Goal: Information Seeking & Learning: Understand process/instructions

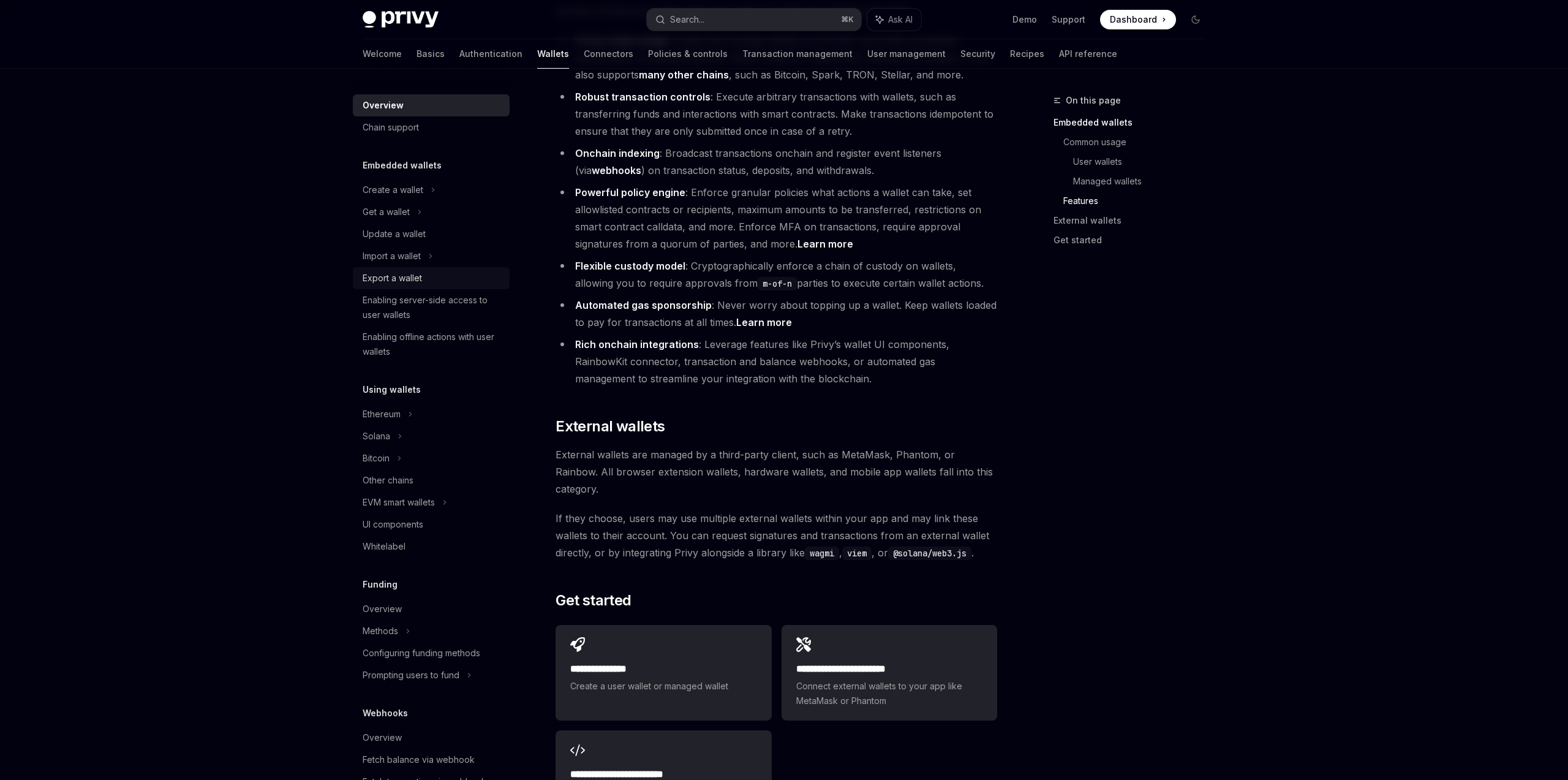
scroll to position [1493, 0]
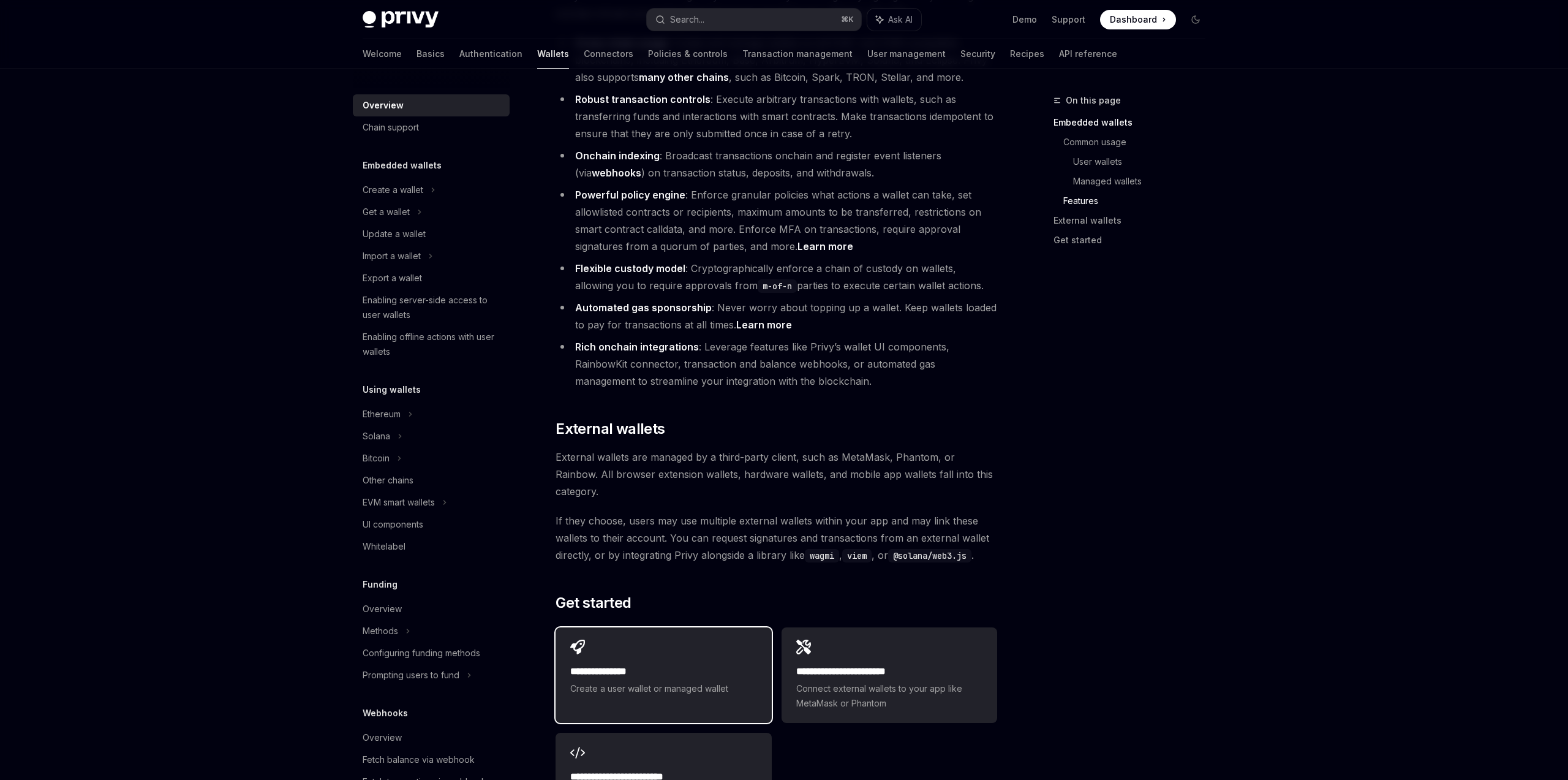
click at [652, 627] on div "**********" at bounding box center [663, 668] width 216 height 81
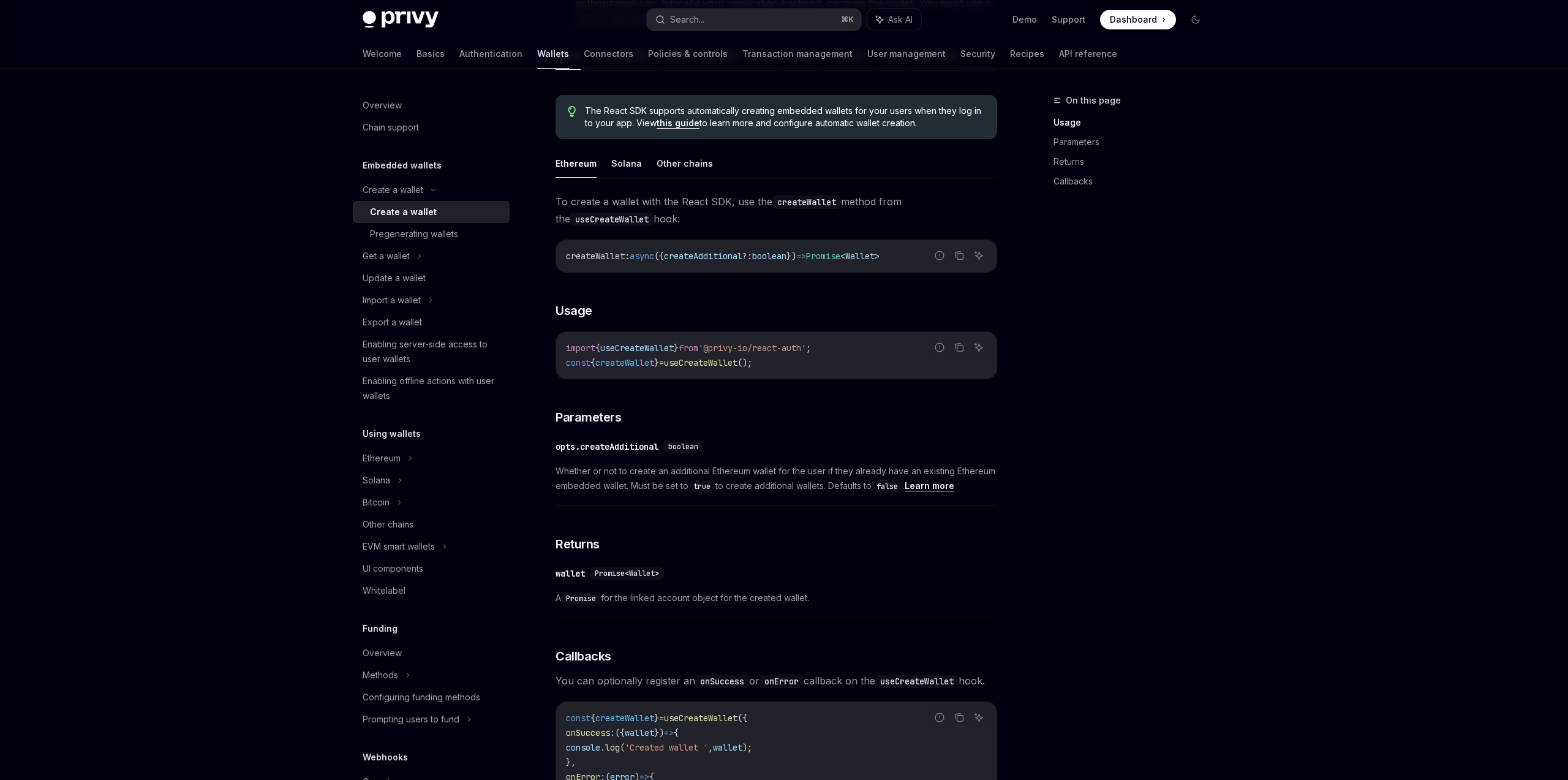
scroll to position [281, 0]
click at [417, 302] on div "Import a wallet" at bounding box center [392, 300] width 58 height 14
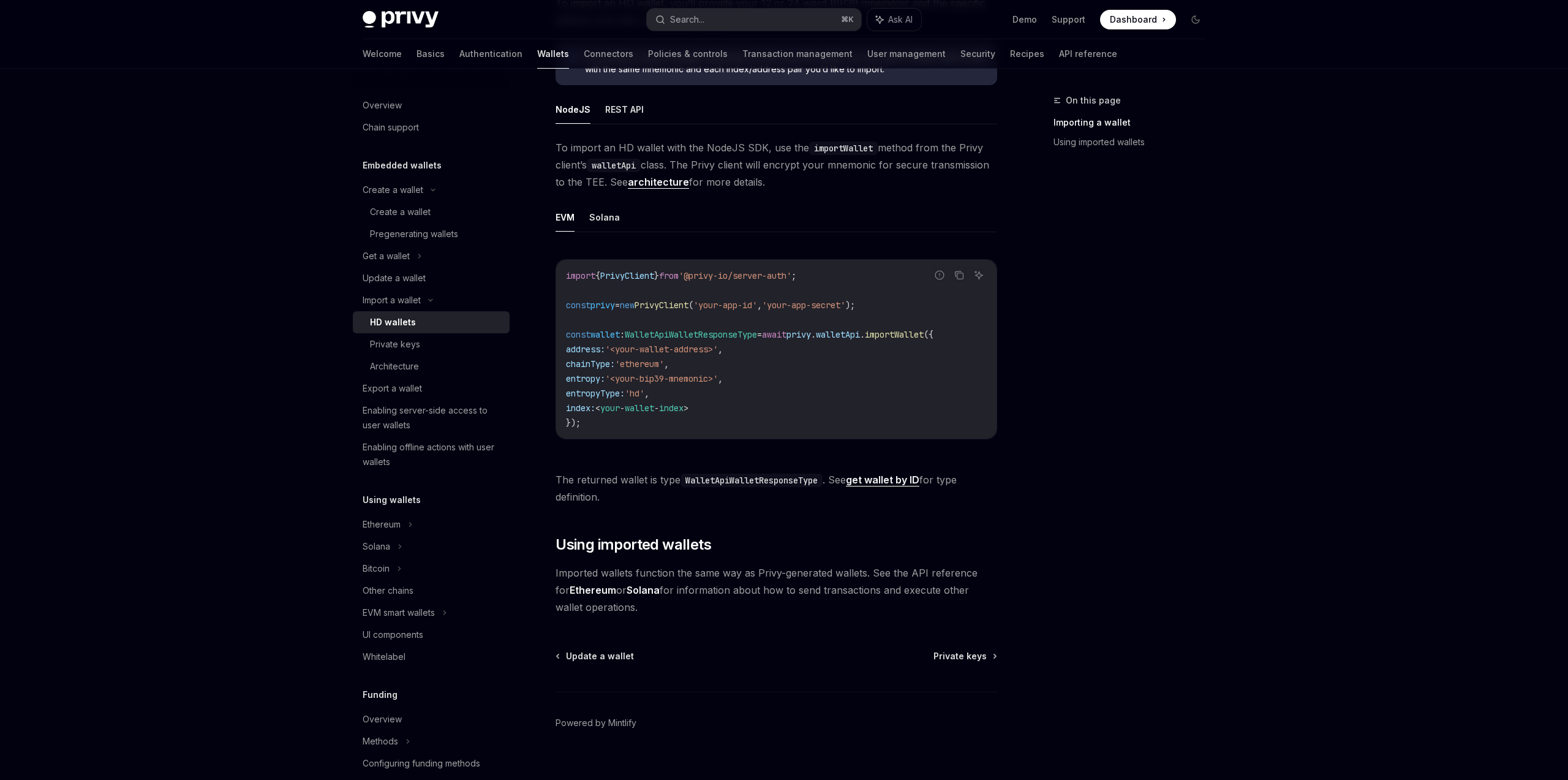
scroll to position [322, 0]
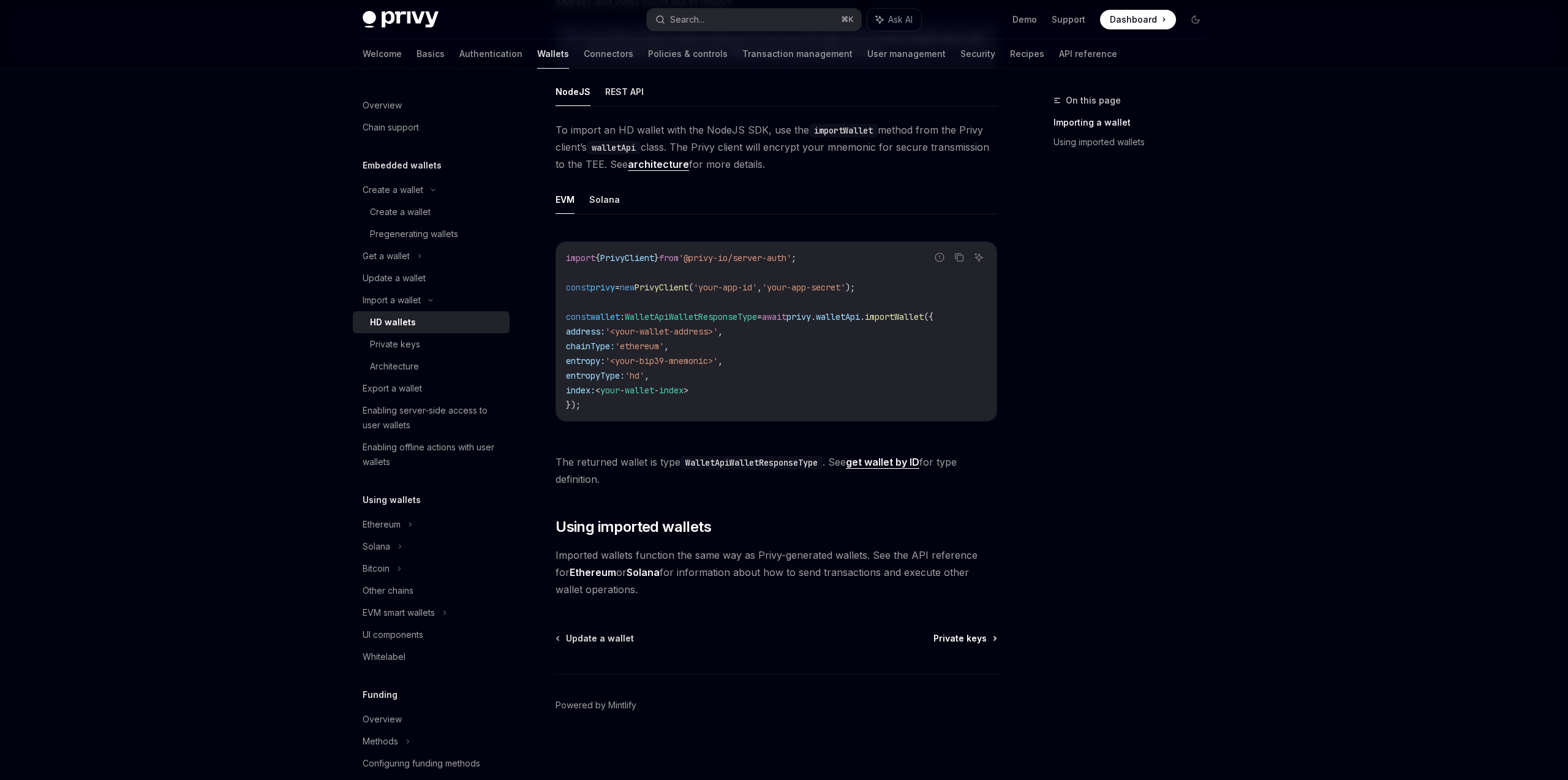
click at [984, 639] on span "Private keys" at bounding box center [960, 638] width 53 height 12
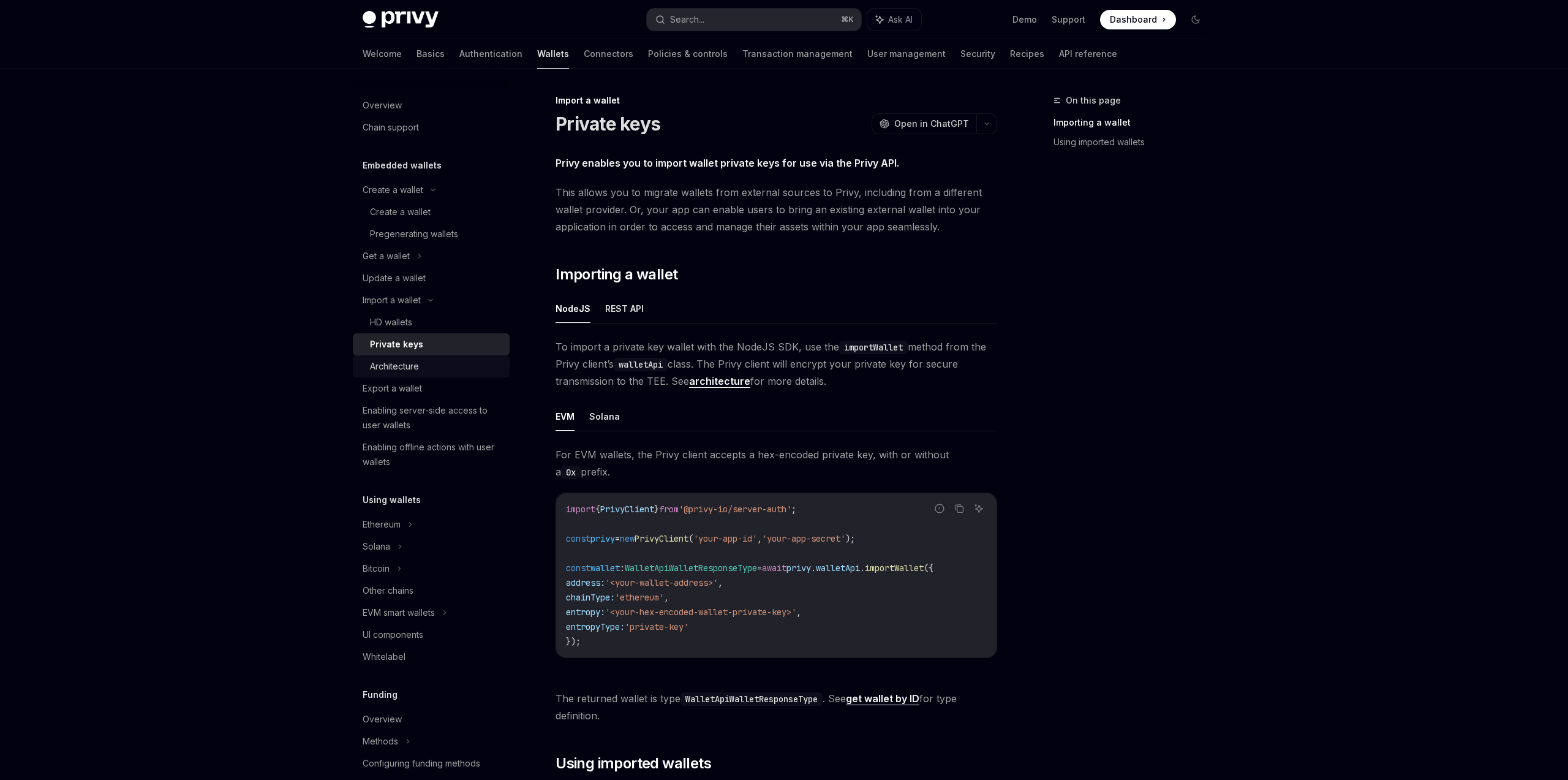
click at [410, 367] on div "Architecture" at bounding box center [394, 366] width 49 height 14
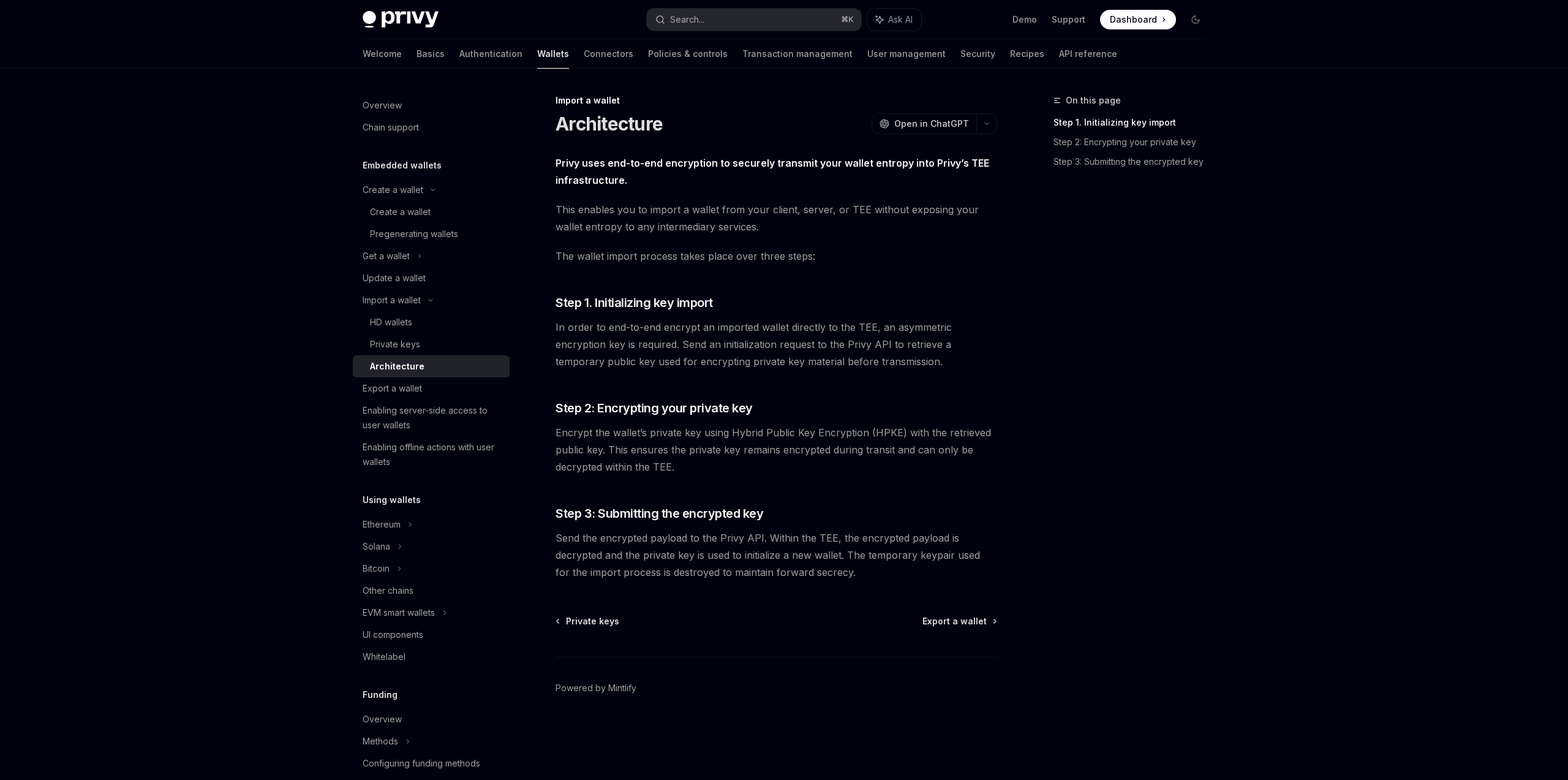
click at [604, 230] on span "This enables you to import a wallet from your client, server, or TEE without ex…" at bounding box center [776, 218] width 442 height 35
click at [723, 271] on div "Privy uses end-to-end encryption to securely transmit your wallet entropy into …" at bounding box center [776, 367] width 442 height 427
click at [399, 382] on div "Export a wallet" at bounding box center [393, 388] width 59 height 14
type textarea "*"
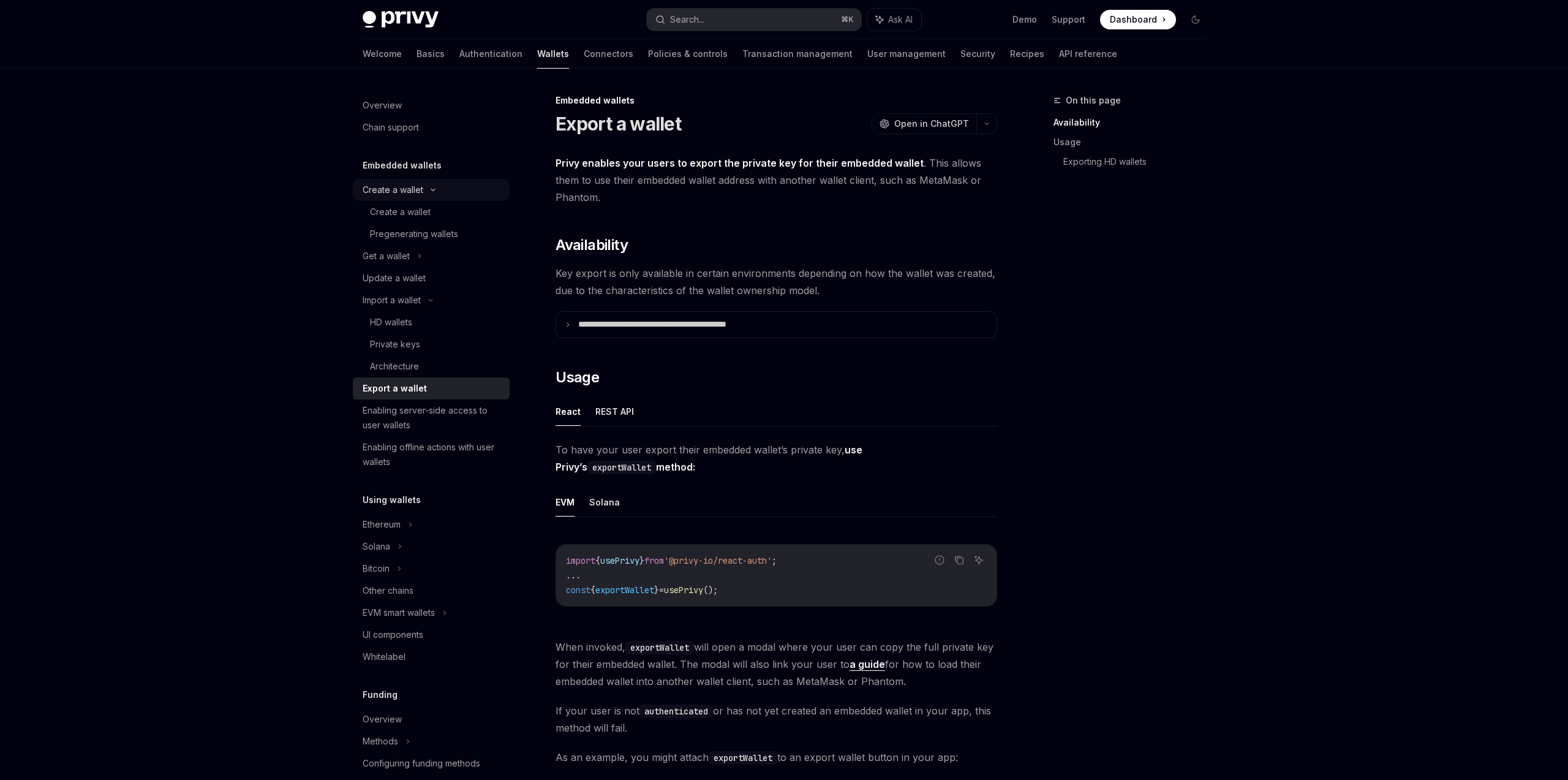
click at [393, 190] on div "Create a wallet" at bounding box center [393, 190] width 61 height 14
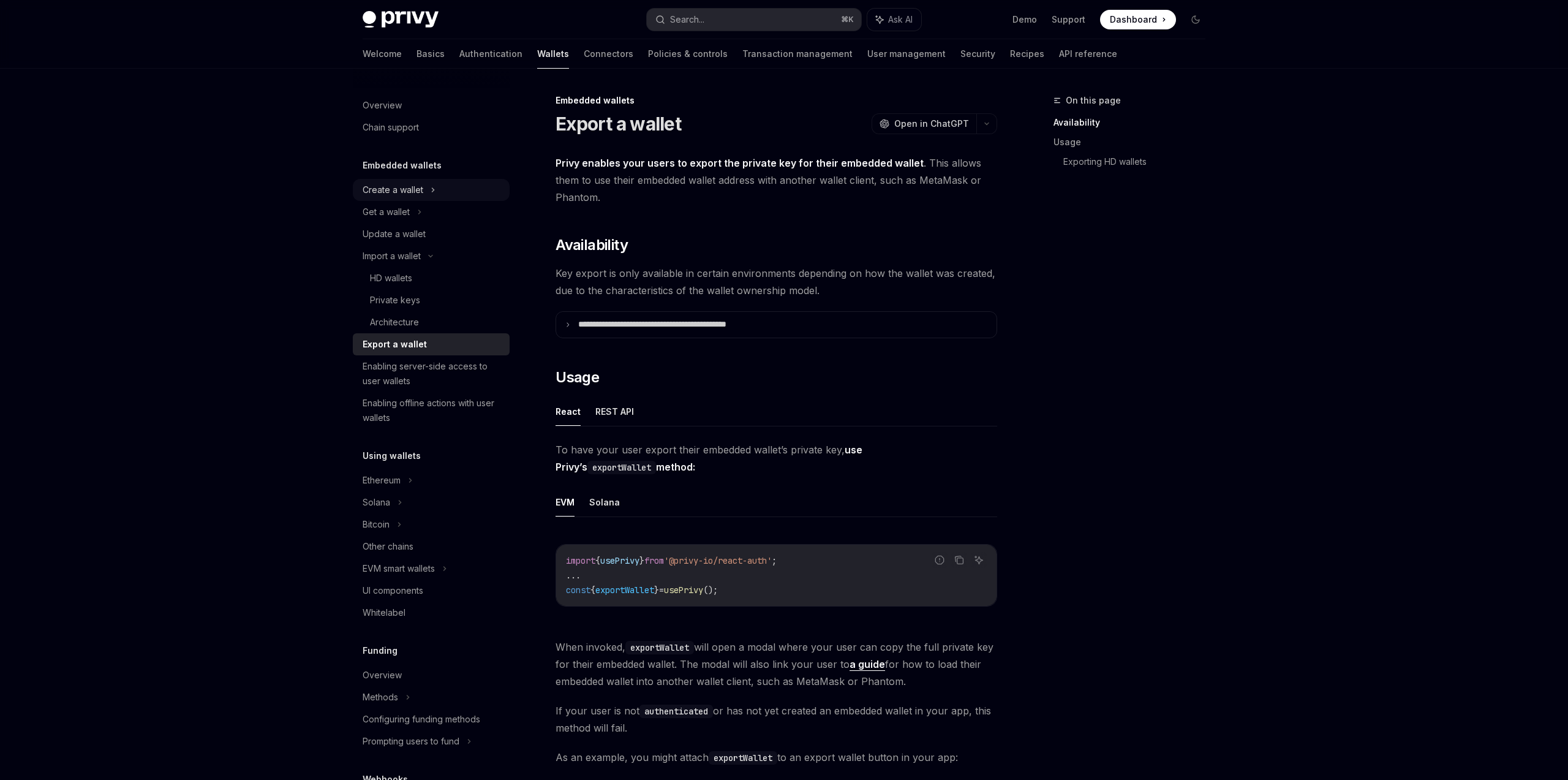
click at [395, 186] on div "Create a wallet" at bounding box center [393, 190] width 61 height 14
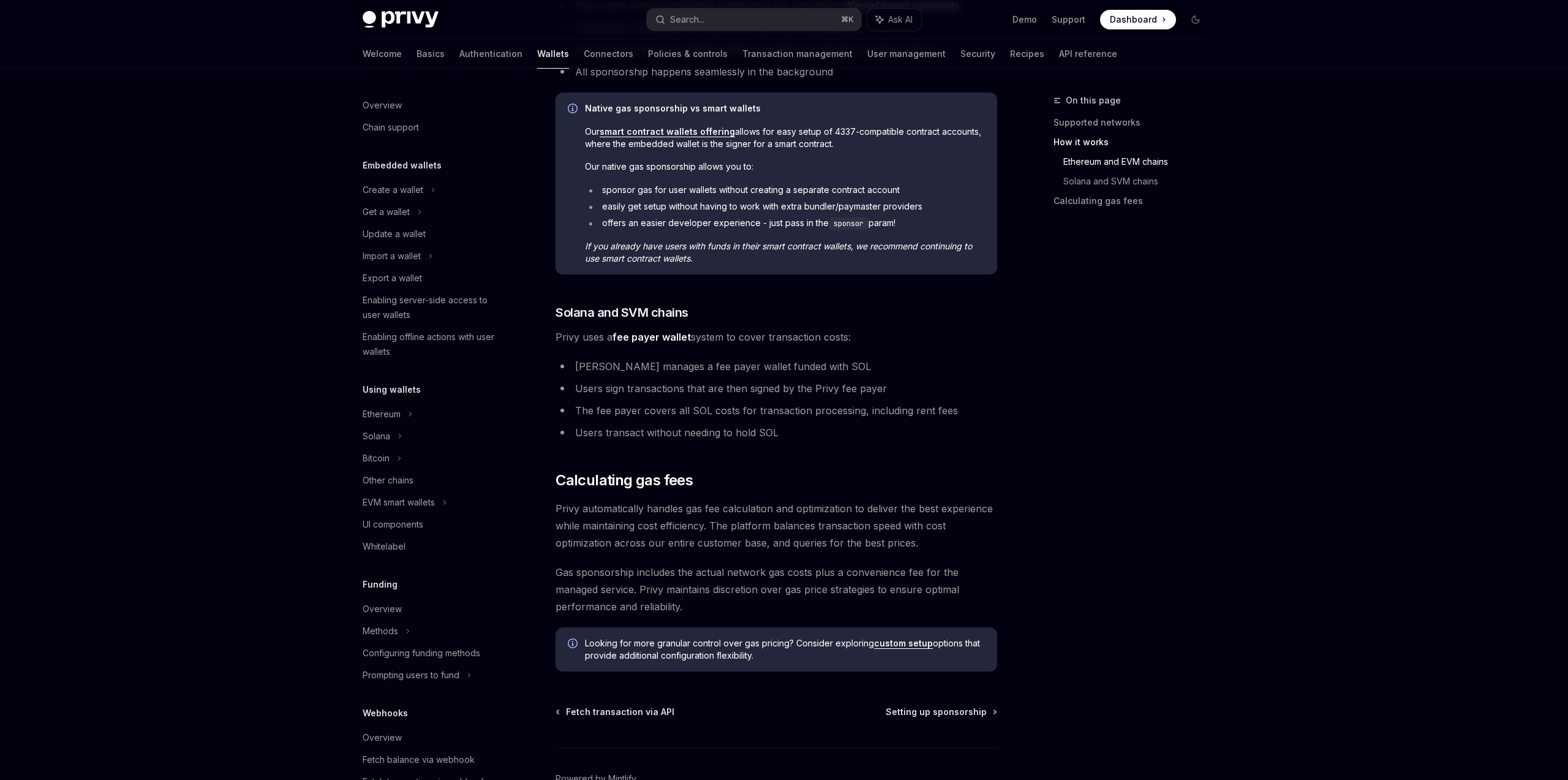
scroll to position [272, 0]
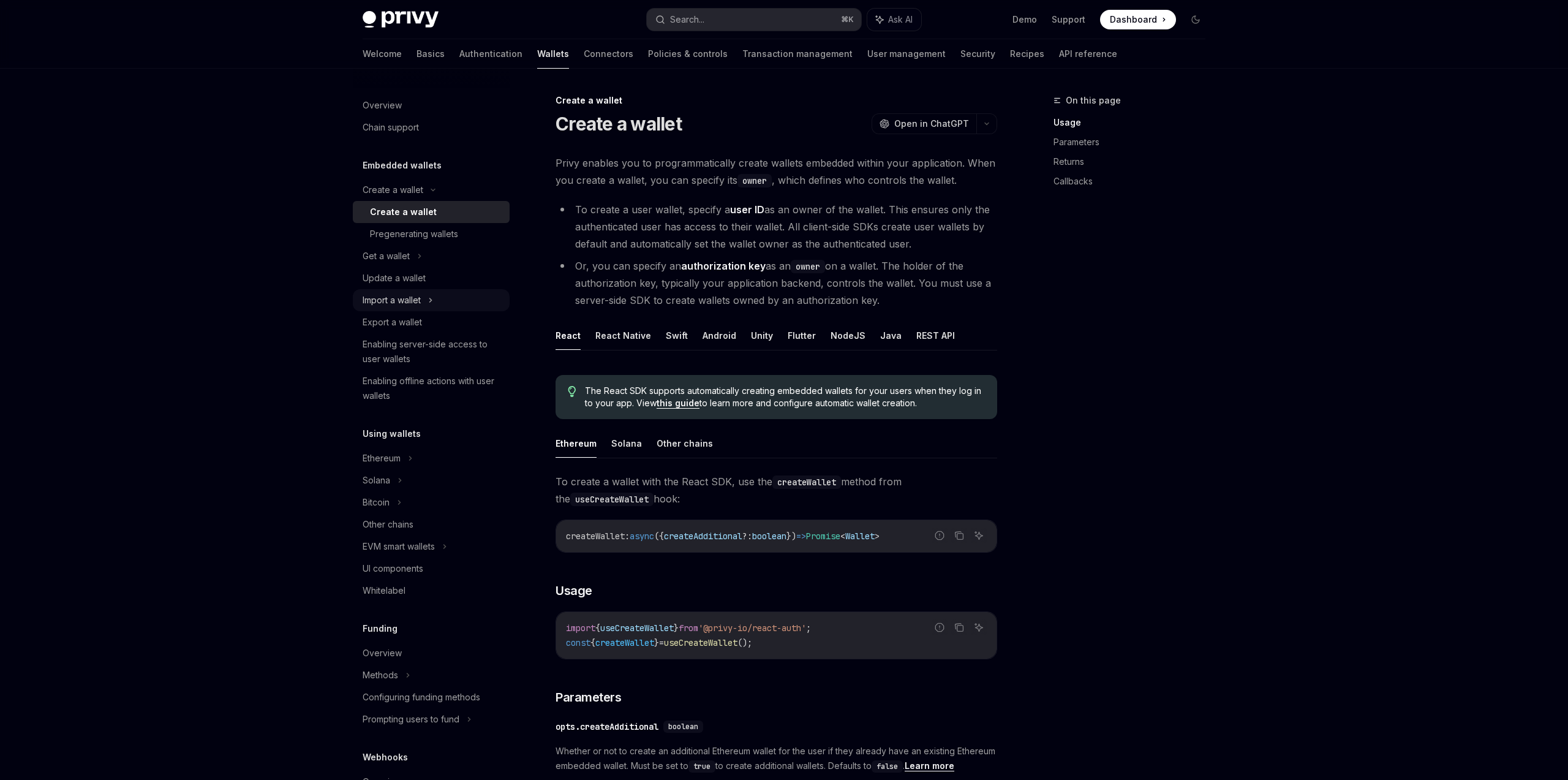
click at [399, 301] on div "Import a wallet" at bounding box center [392, 300] width 58 height 14
type textarea "*"
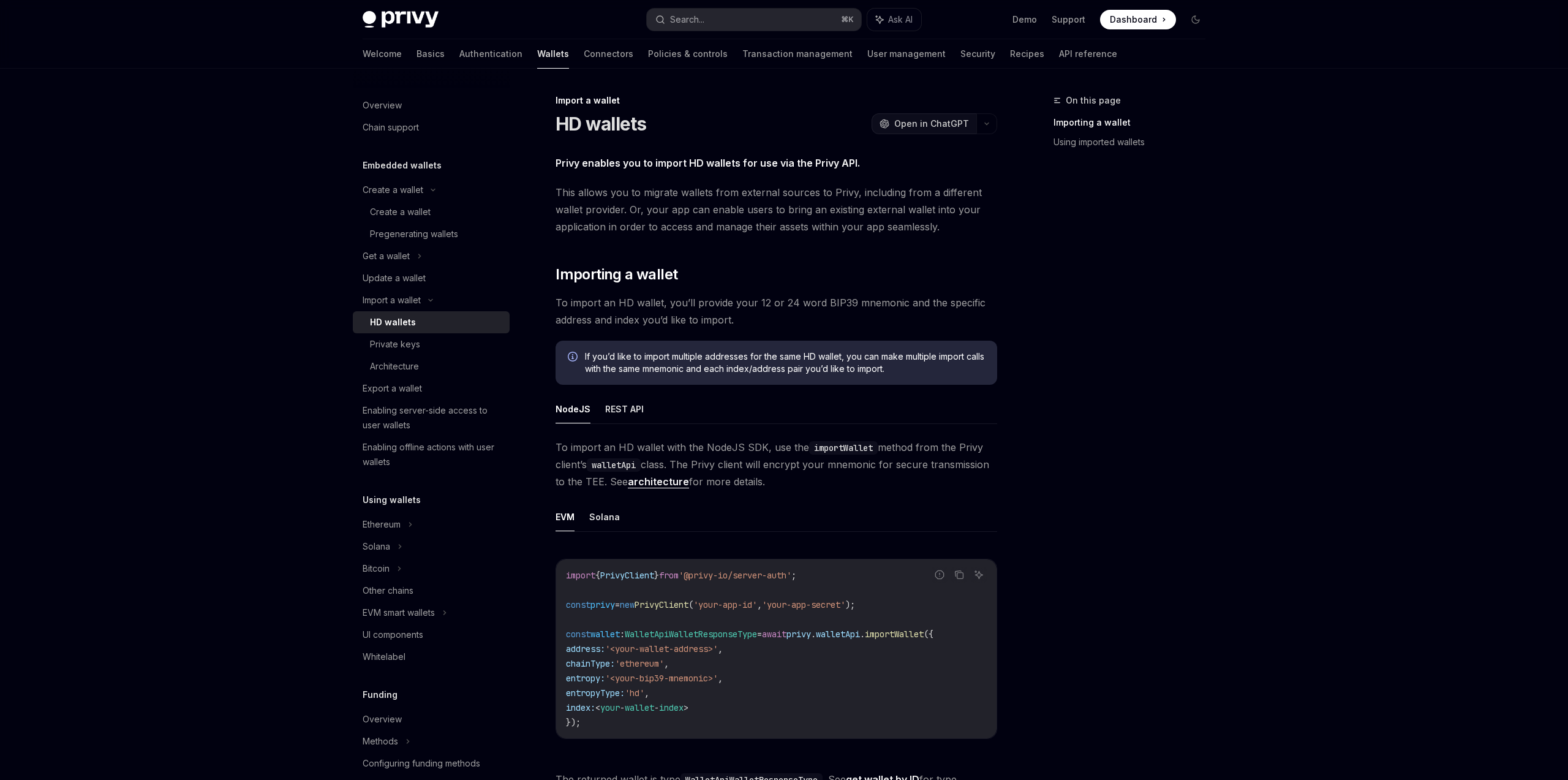
click at [961, 126] on span "Open in ChatGPT" at bounding box center [931, 123] width 75 height 12
click at [1048, 189] on div "On this page Importing a wallet Using imported wallets" at bounding box center [1122, 436] width 186 height 687
click at [988, 121] on icon "button" at bounding box center [987, 124] width 14 height 5
click at [1069, 216] on div "On this page Importing a wallet Using imported wallets" at bounding box center [1122, 436] width 186 height 687
